Goal: Find specific page/section: Find specific page/section

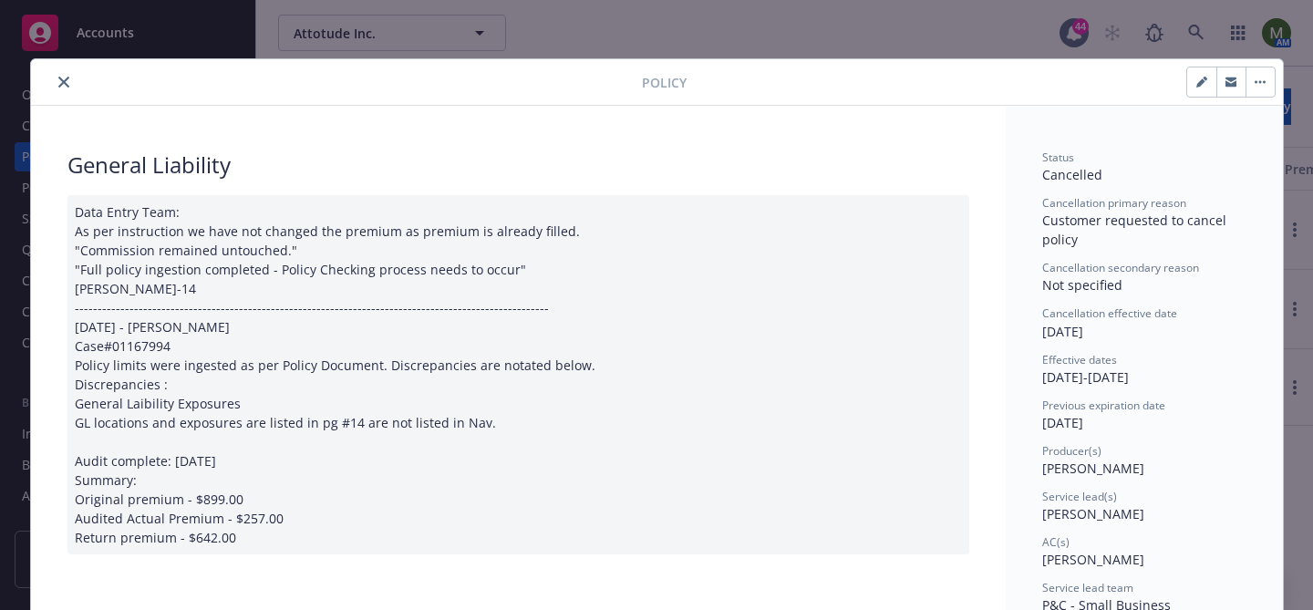
click at [67, 76] on button "close" at bounding box center [64, 82] width 22 height 22
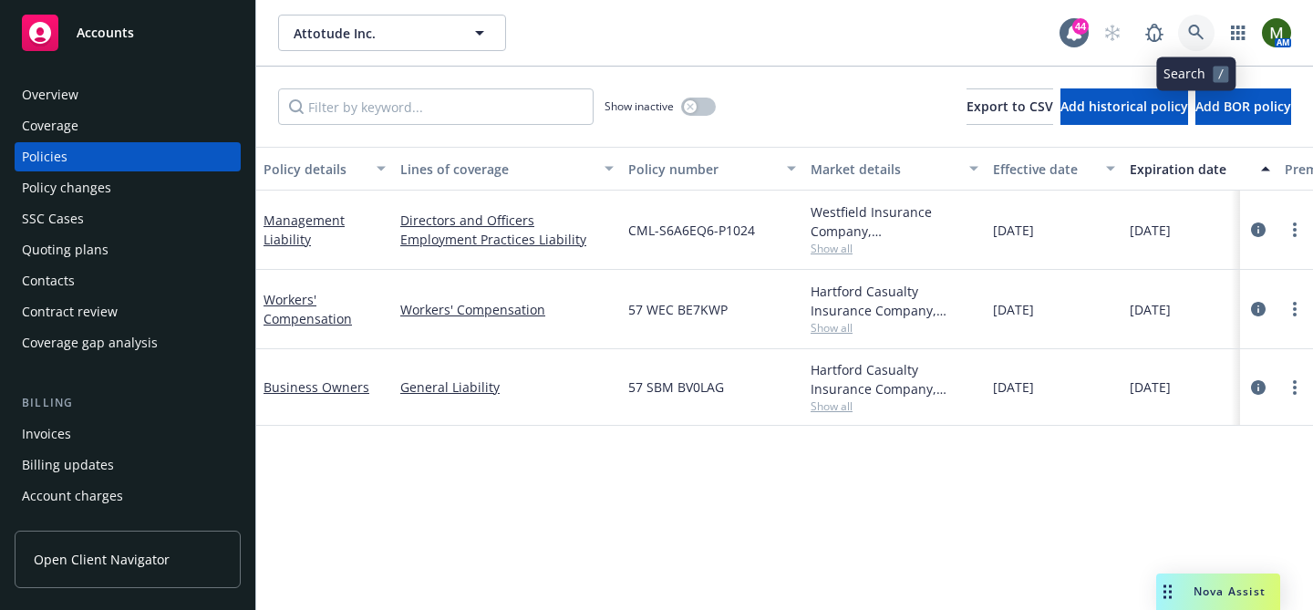
click at [1193, 33] on icon at bounding box center [1196, 33] width 16 height 16
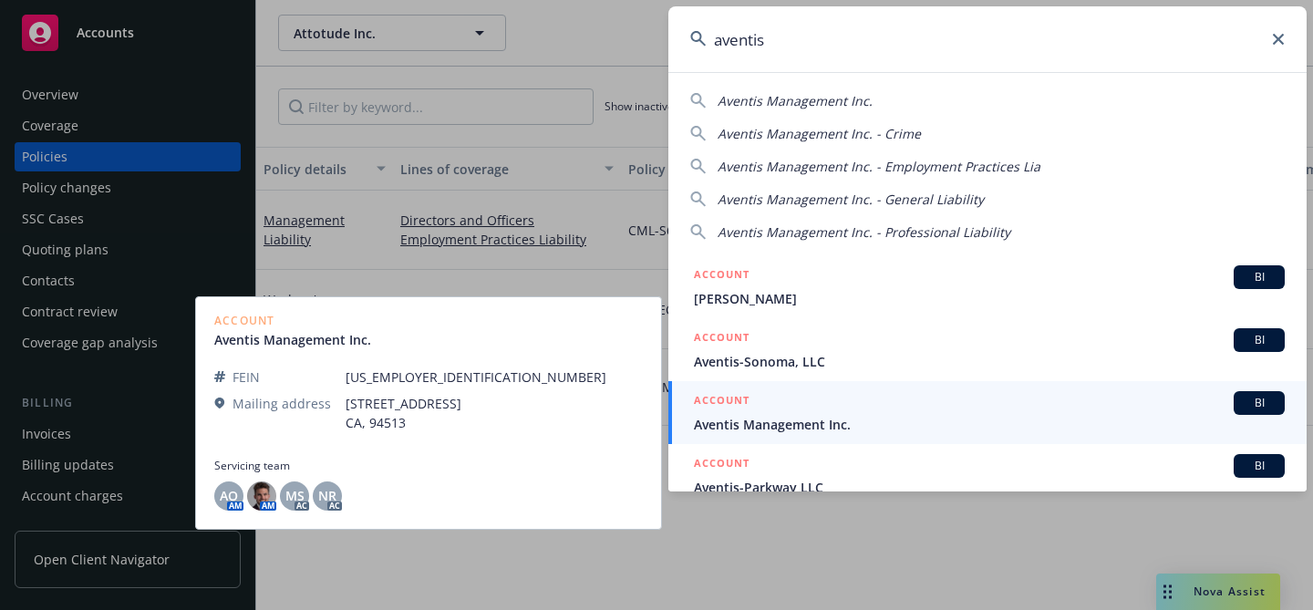
type input "aventis"
click at [788, 411] on div "ACCOUNT BI" at bounding box center [989, 403] width 591 height 24
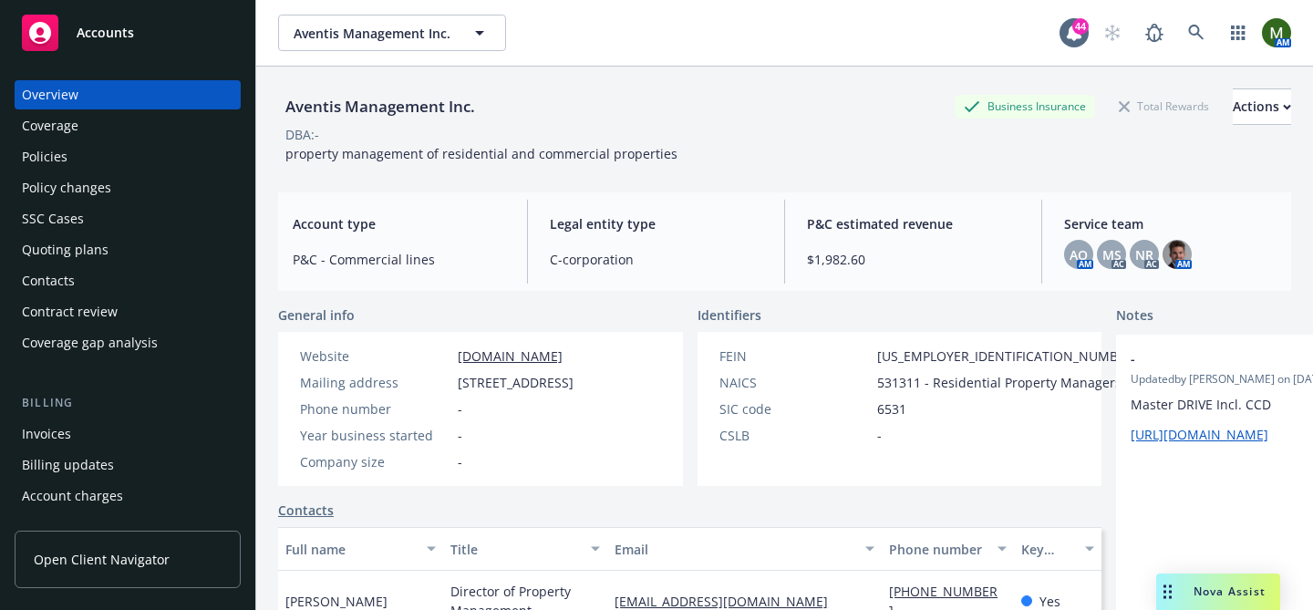
click at [75, 151] on div "Policies" at bounding box center [128, 156] width 212 height 29
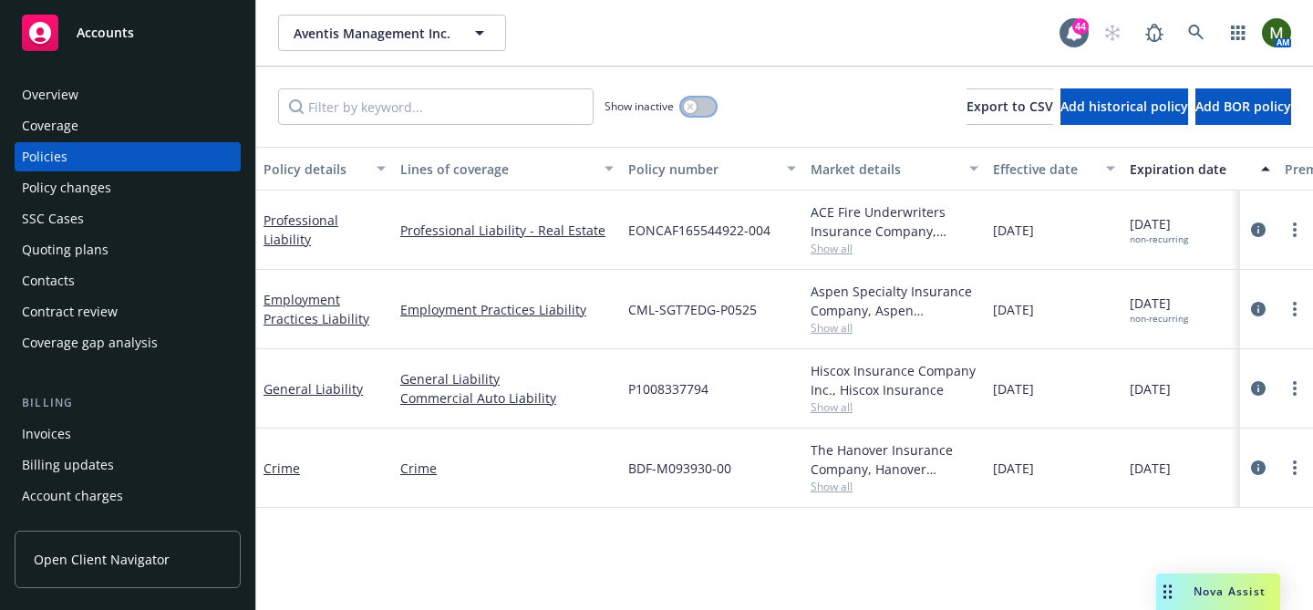
click at [694, 112] on button "button" at bounding box center [698, 107] width 35 height 18
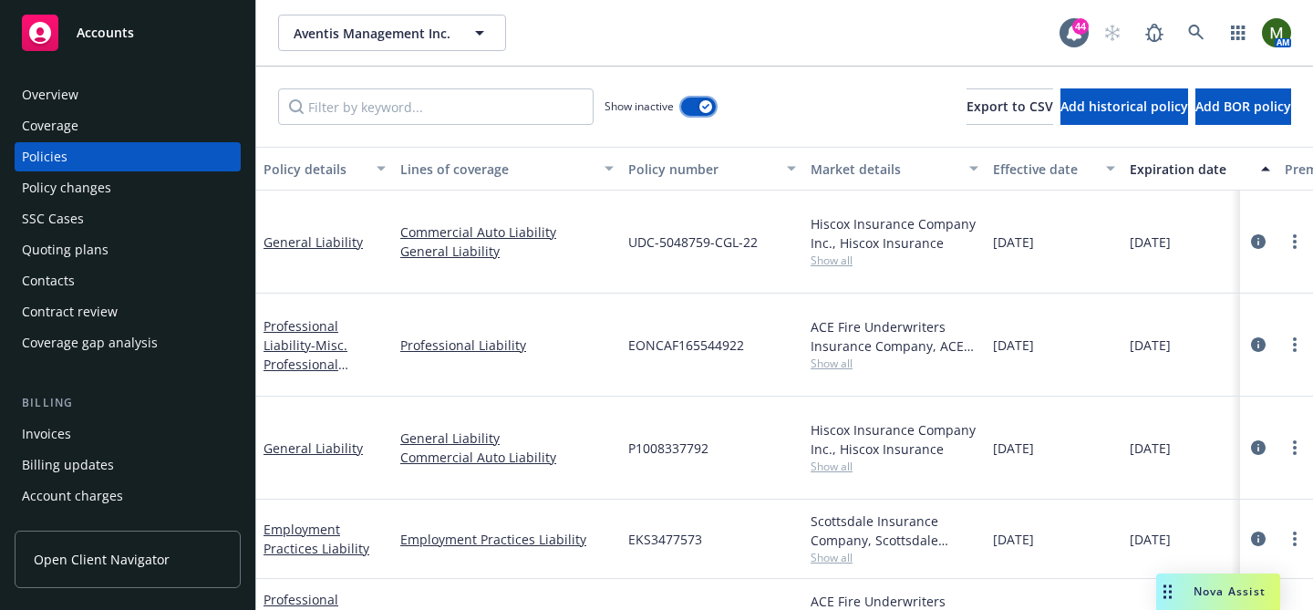
scroll to position [0, 1]
click at [658, 38] on div "Aventis Management Inc. Aventis Management Inc." at bounding box center [668, 33] width 781 height 36
